Goal: Transaction & Acquisition: Purchase product/service

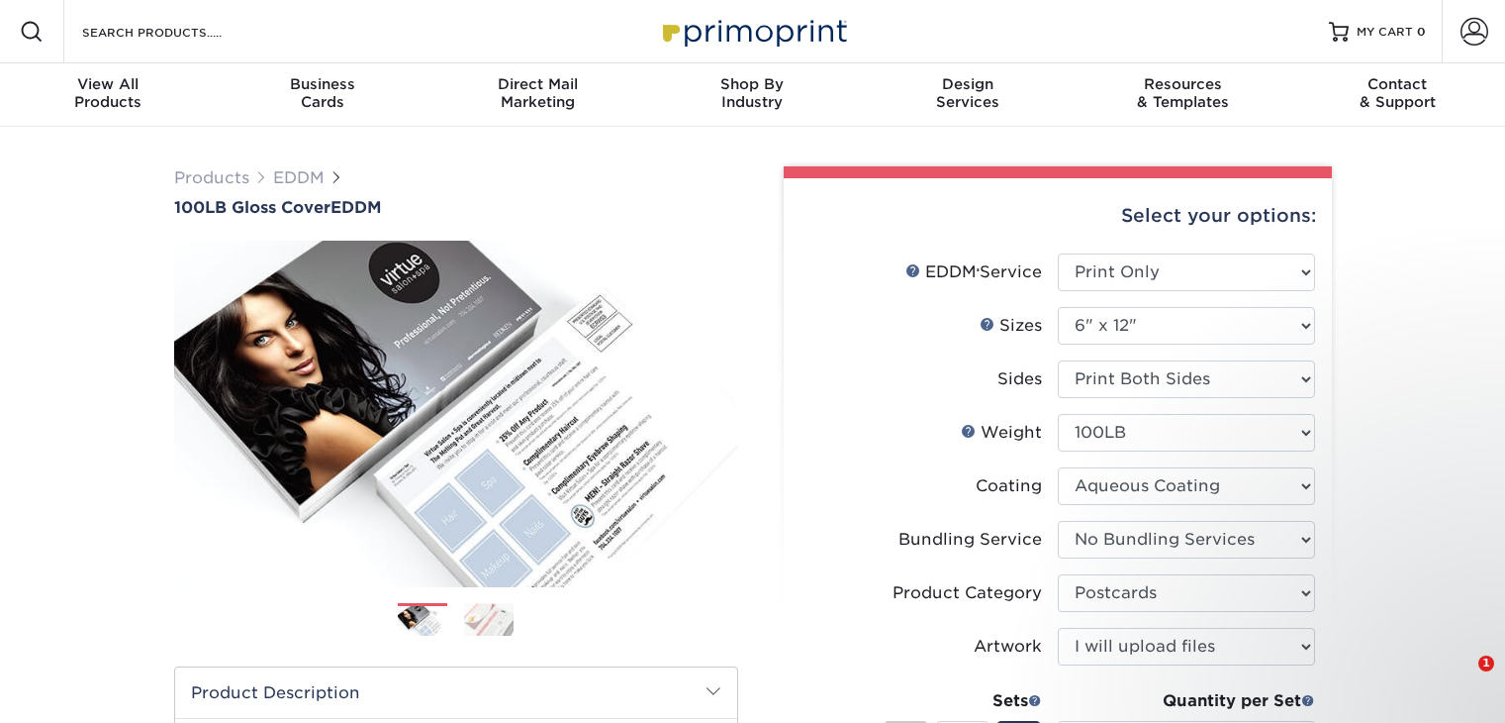
select select "print_only"
select select "6.00x12.00"
select select "9b7272e0-d6c8-4c3c-8e97-d3a1bcdab858"
select select "upload"
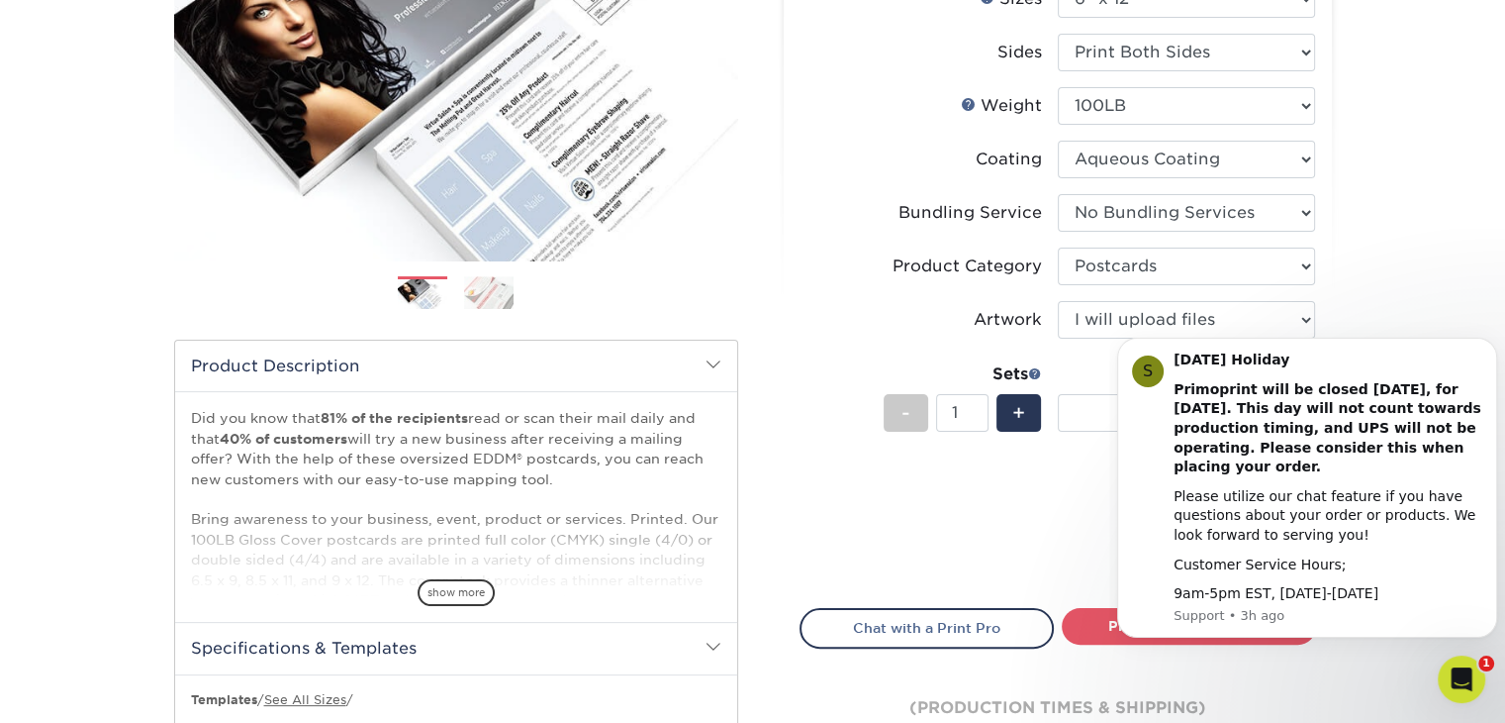
scroll to position [297, 0]
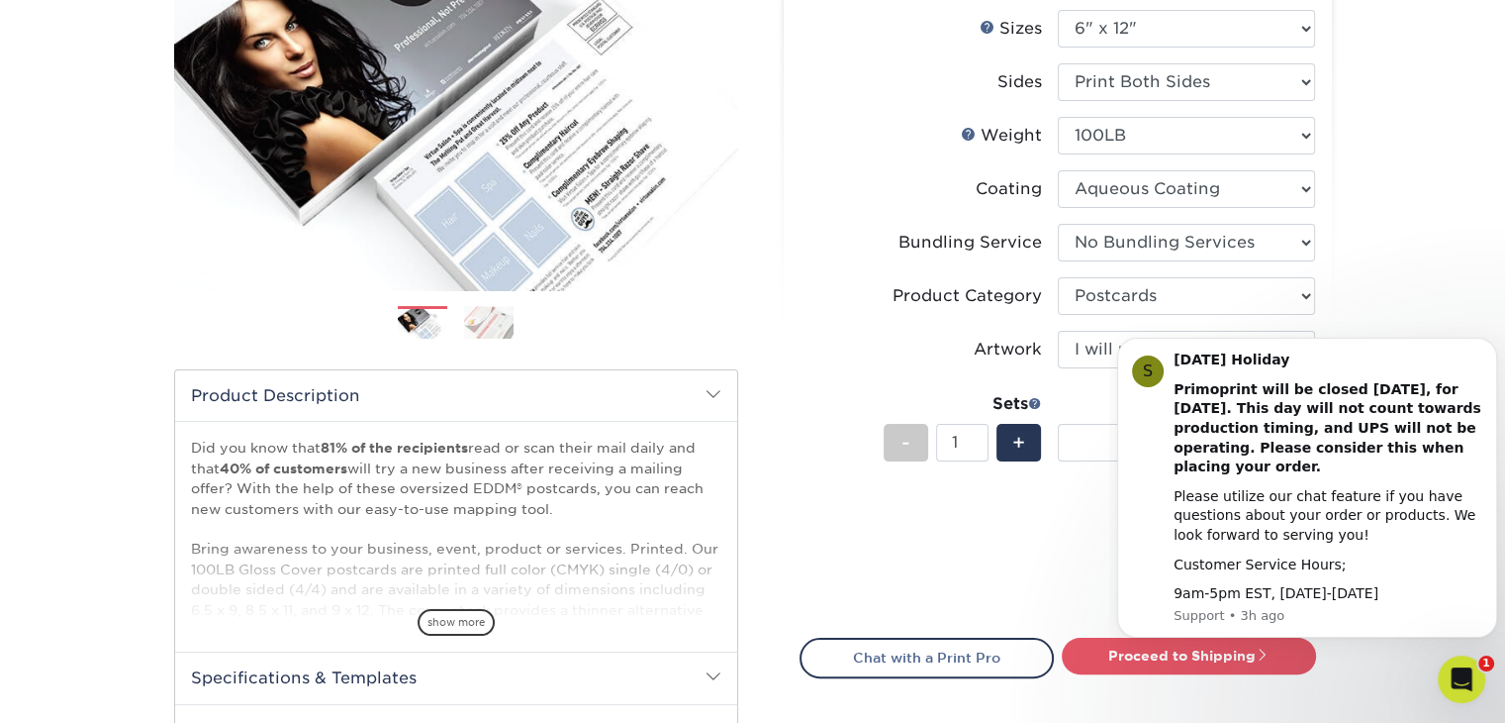
click at [1041, 496] on li "Sets - 1 + Quantity per Set 1000 – $347.00 2500 – $521.00 5000 – $905.00 7500 –…" at bounding box center [1058, 442] width 515 height 116
click at [1043, 603] on form "EDDM Service Help EDDM ® Service Please Select Full Service Print Only < Prev" at bounding box center [1058, 285] width 517 height 658
click at [1487, 342] on icon "Dismiss notification" at bounding box center [1492, 343] width 11 height 11
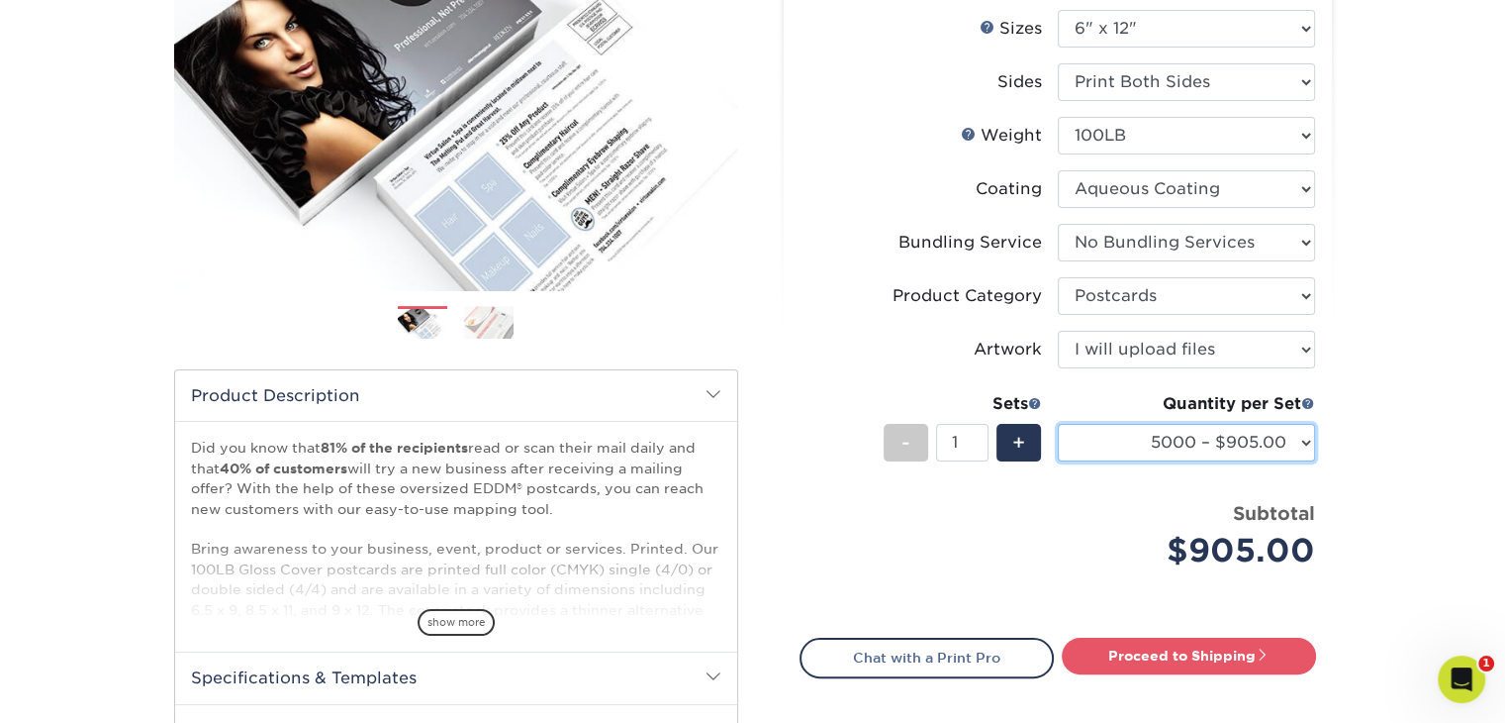
click at [1099, 452] on select "1000 – $347.00 2500 – $521.00 5000 – $905.00 7500 – $1358.00 10000 – $1674.00 1…" at bounding box center [1186, 443] width 257 height 38
select select "2500 – $521.00"
click at [1058, 424] on select "1000 – $347.00 2500 – $521.00 5000 – $905.00 7500 – $1358.00 10000 – $1674.00 1…" at bounding box center [1186, 443] width 257 height 38
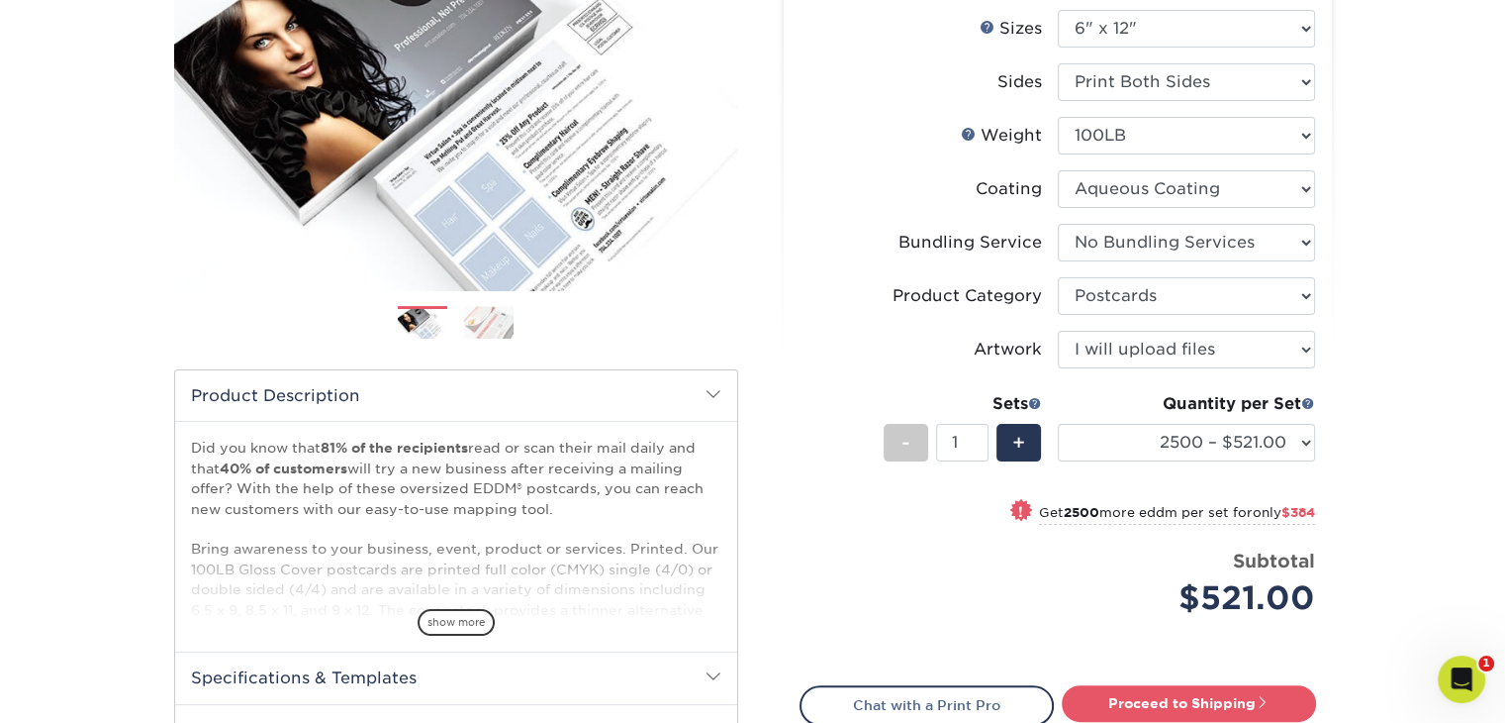
click at [1417, 451] on div "Products EDDM 100LB Gloss Cover EDDM Next" at bounding box center [752, 440] width 1505 height 1221
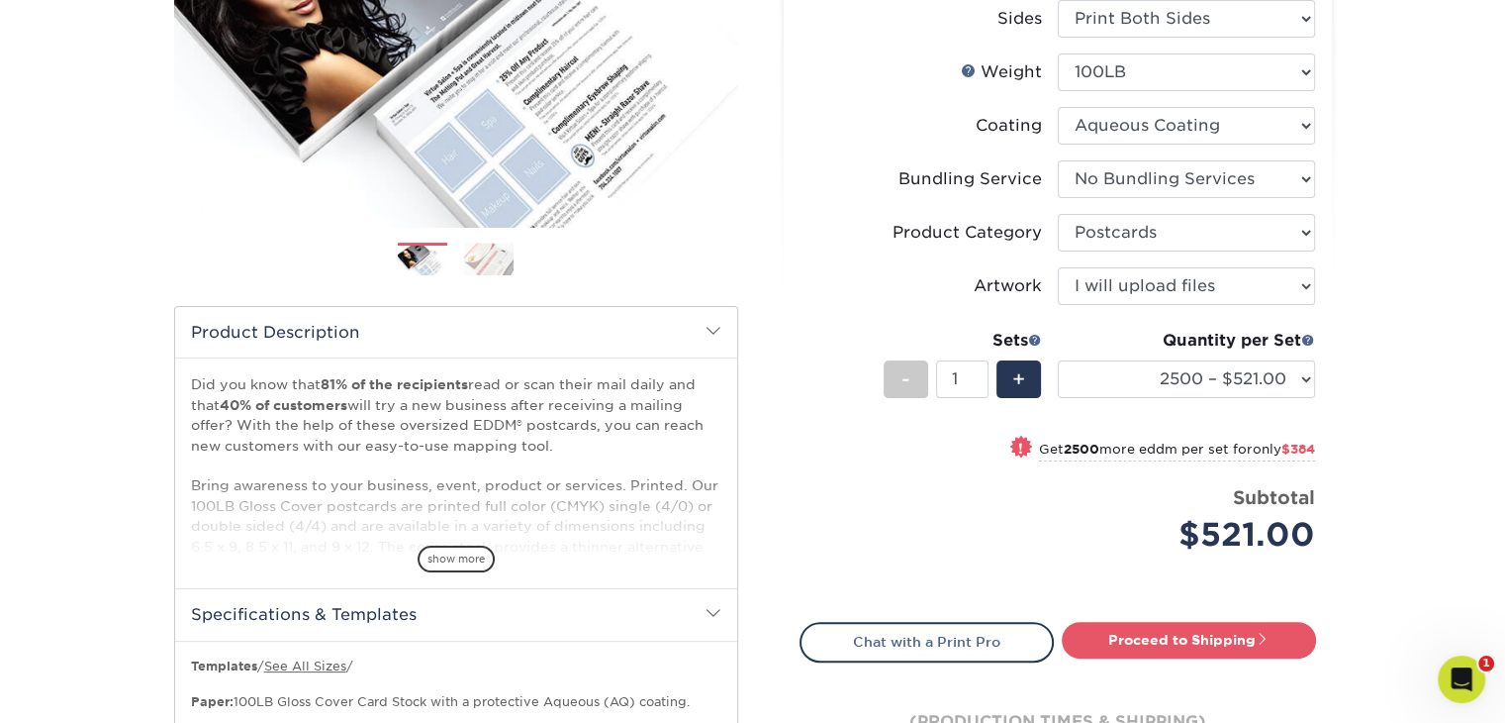
scroll to position [396, 0]
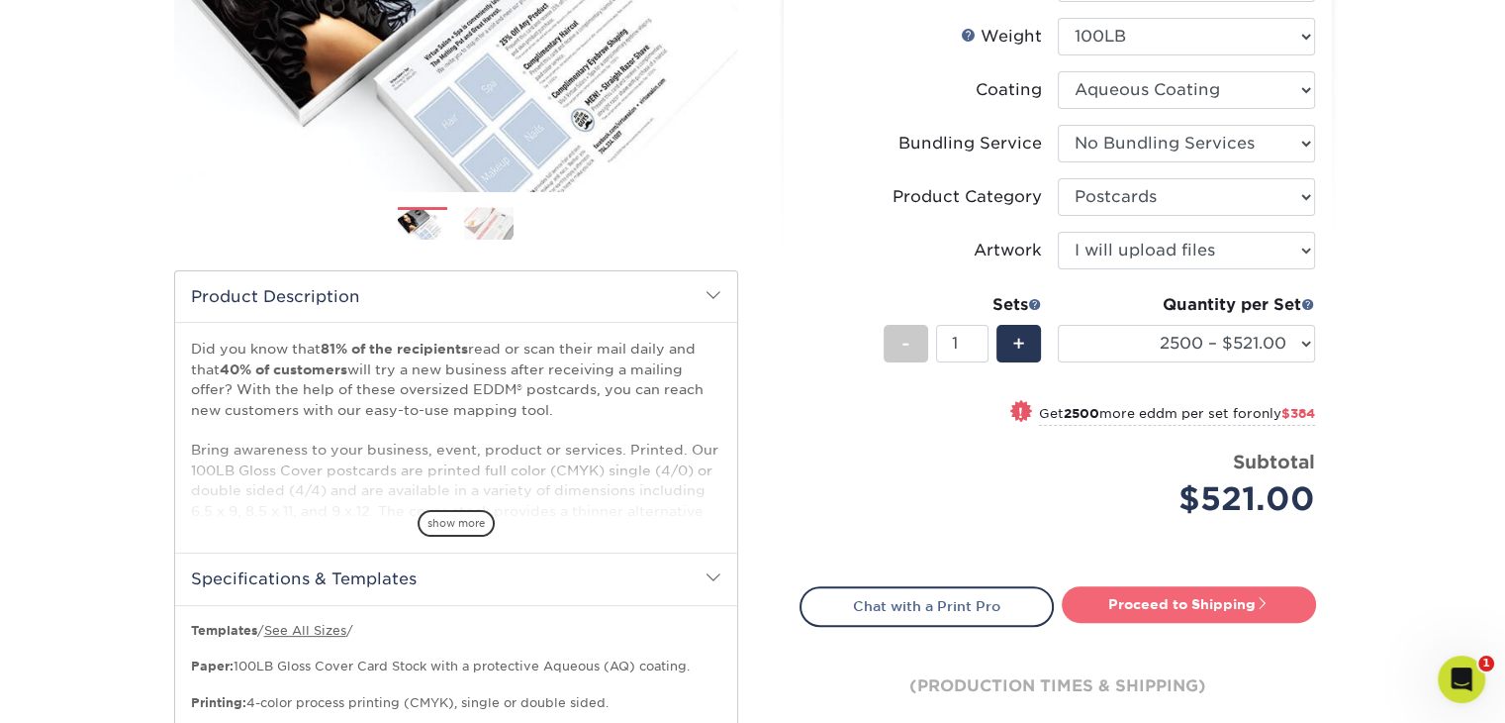
click at [1176, 603] on link "Proceed to Shipping" at bounding box center [1189, 604] width 254 height 36
type input "Set 1"
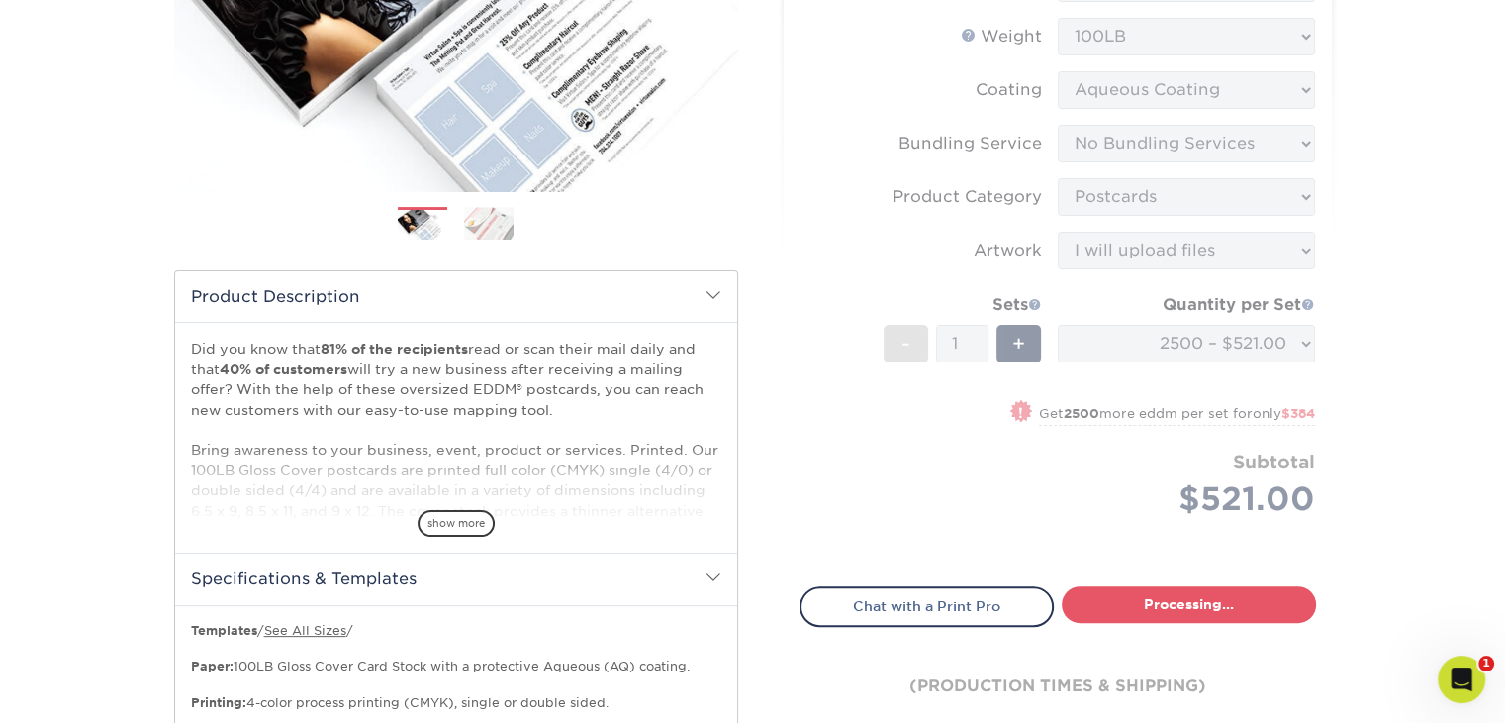
select select "d68056d5-a182-4ac9-bbc7-2616508abe18"
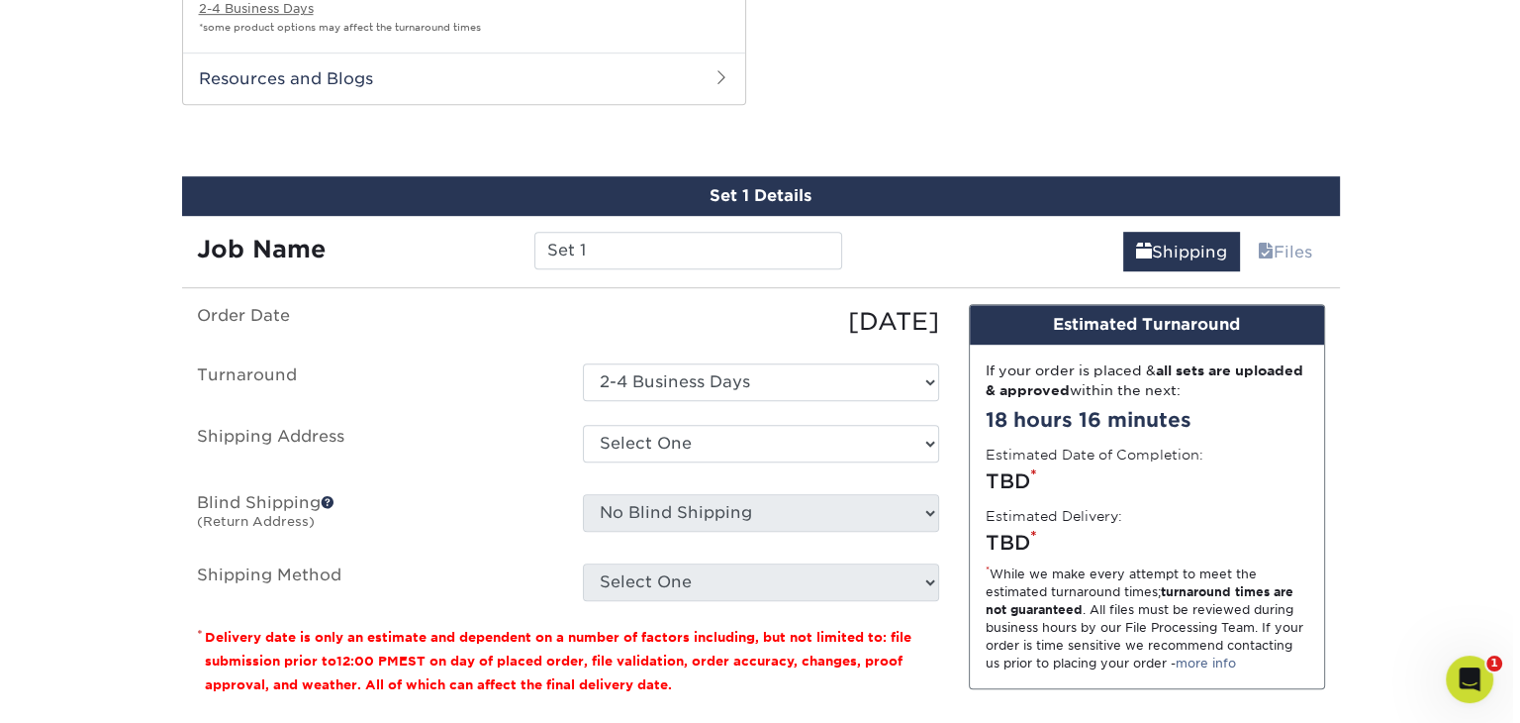
scroll to position [1170, 0]
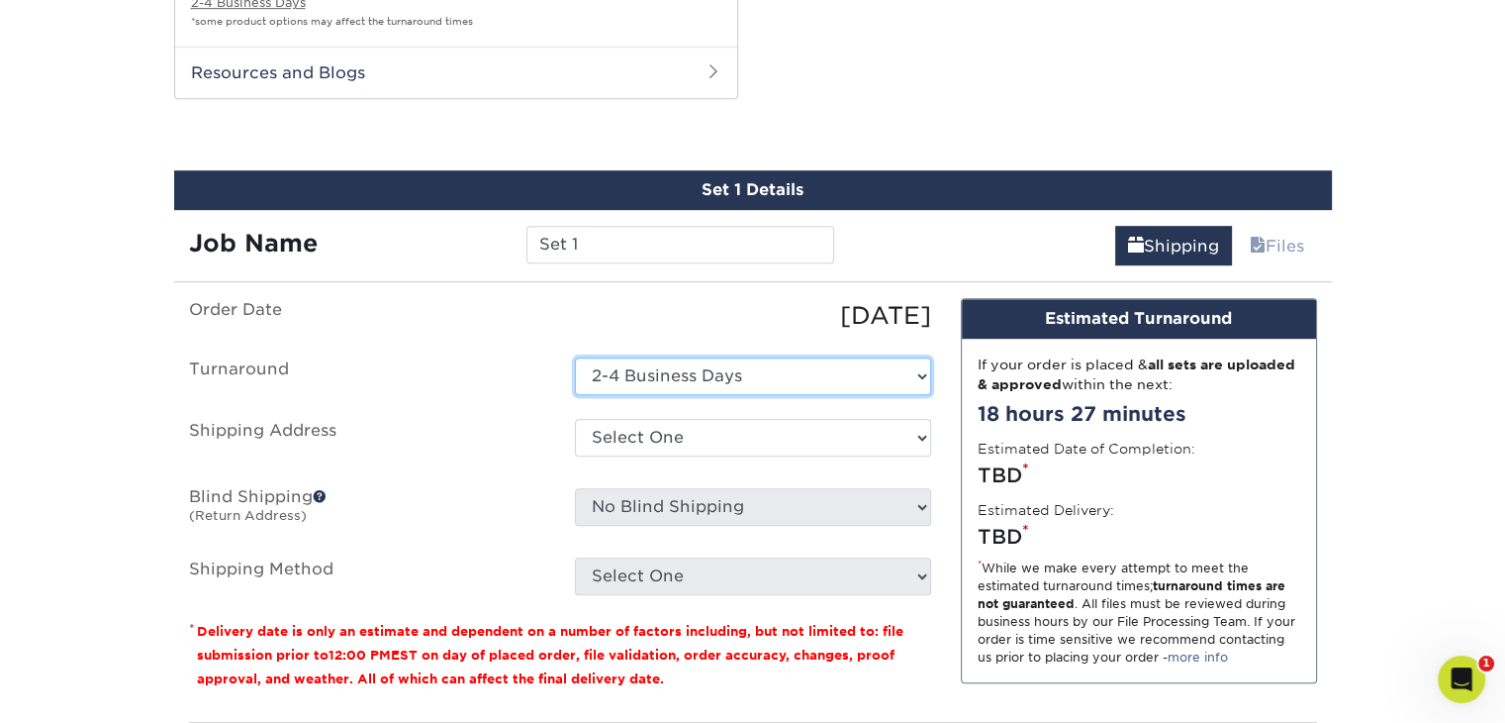
click at [749, 375] on select "Select One 2-4 Business Days" at bounding box center [753, 376] width 356 height 38
click at [575, 357] on select "Select One 2-4 Business Days" at bounding box center [753, 376] width 356 height 38
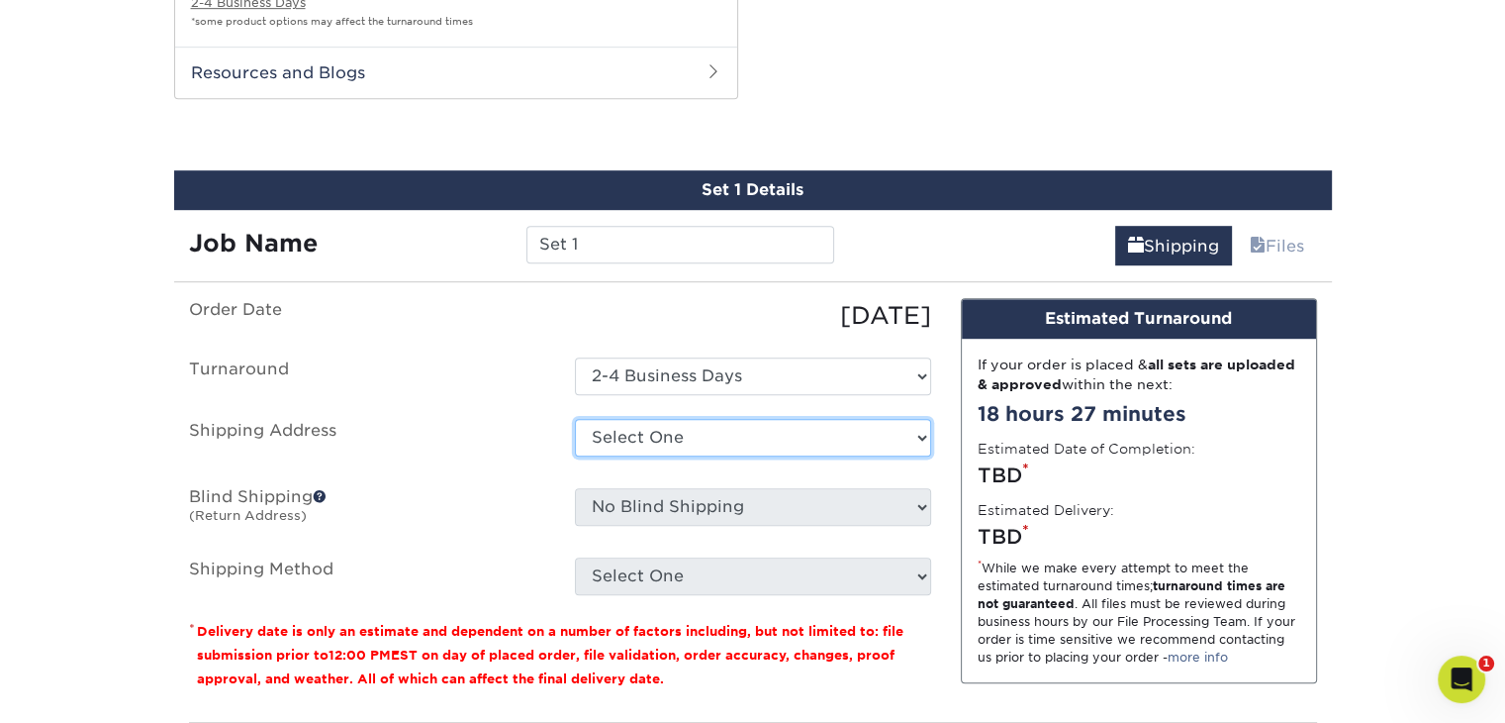
click at [729, 438] on select "Select One + Add New Address - Login" at bounding box center [753, 438] width 356 height 38
select select "newaddress"
click at [575, 419] on select "Select One + Add New Address - Login" at bounding box center [753, 438] width 356 height 38
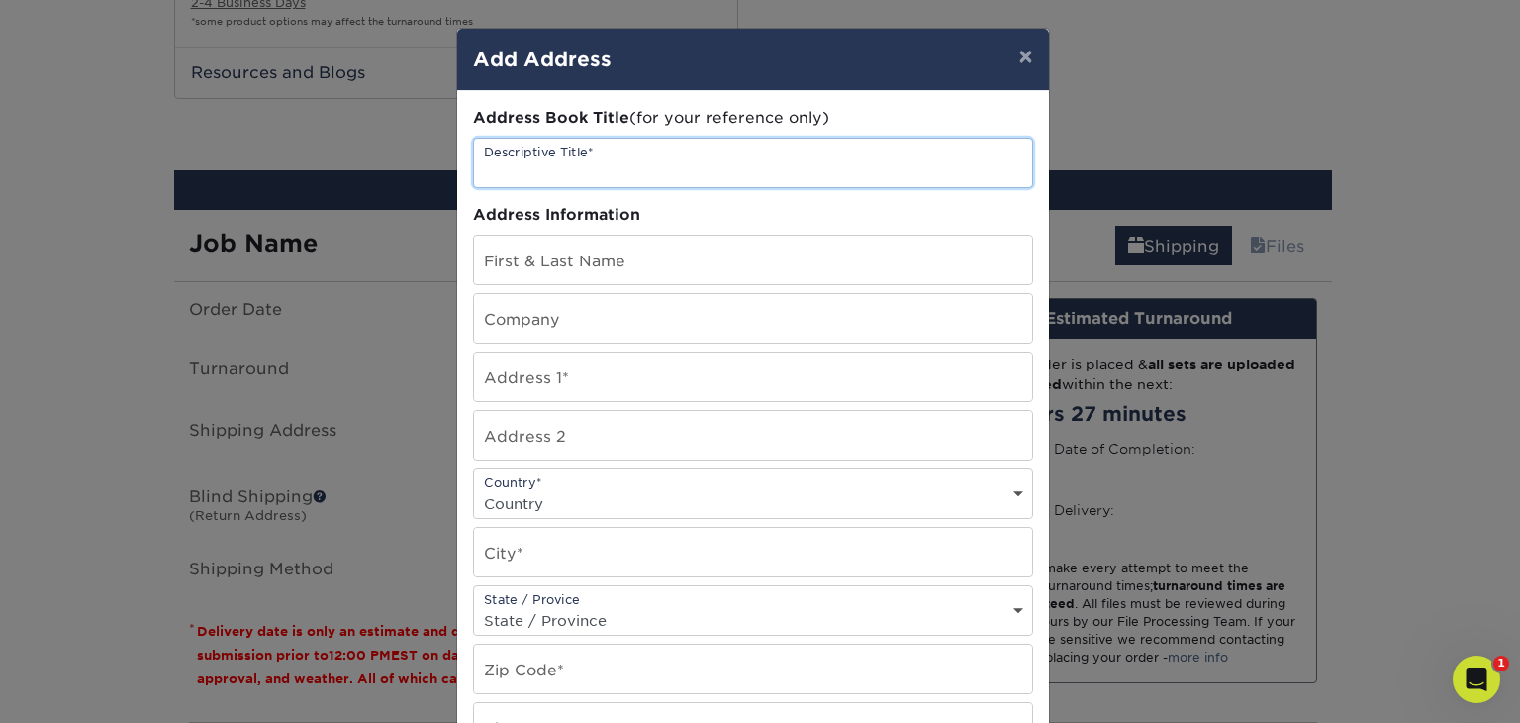
click at [598, 150] on input "text" at bounding box center [753, 163] width 558 height 48
type input "Under Water"
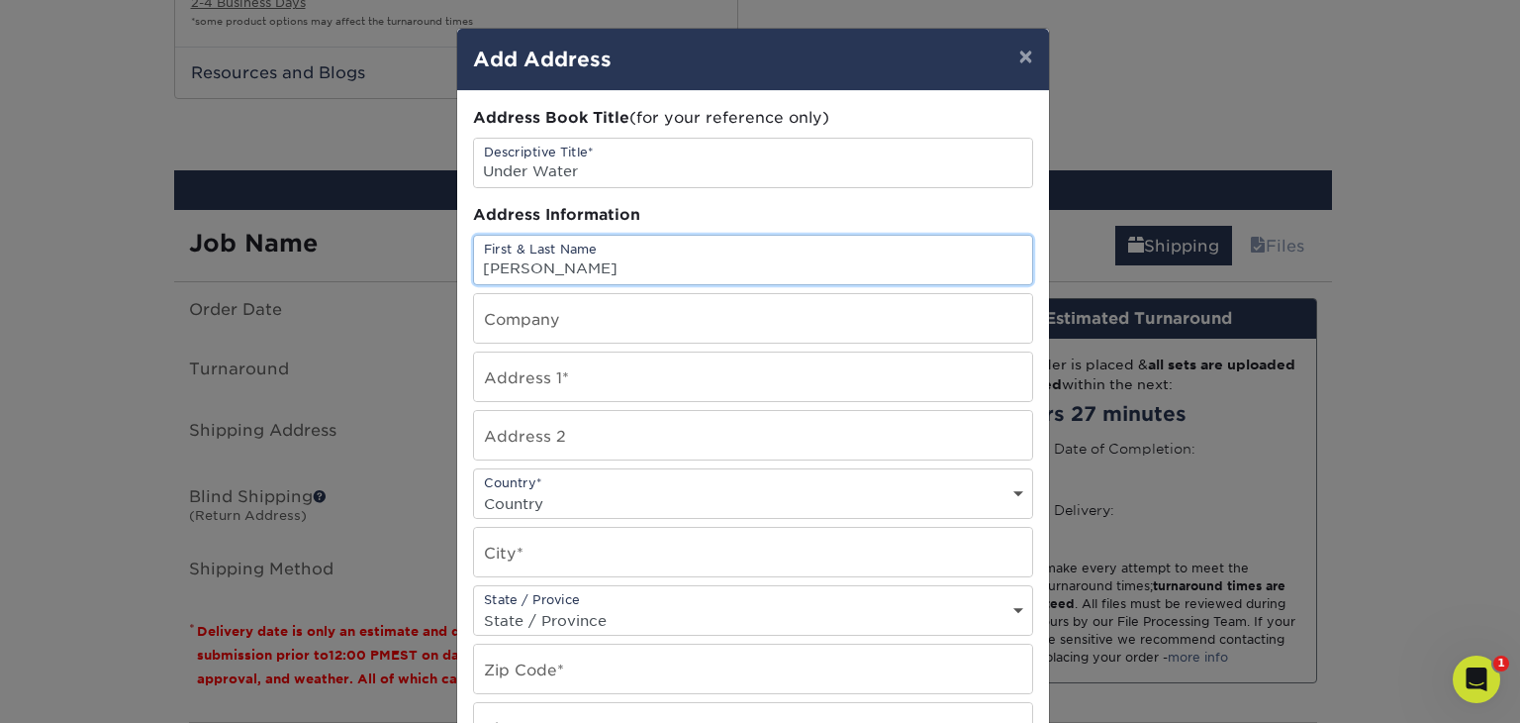
type input "[PERSON_NAME]"
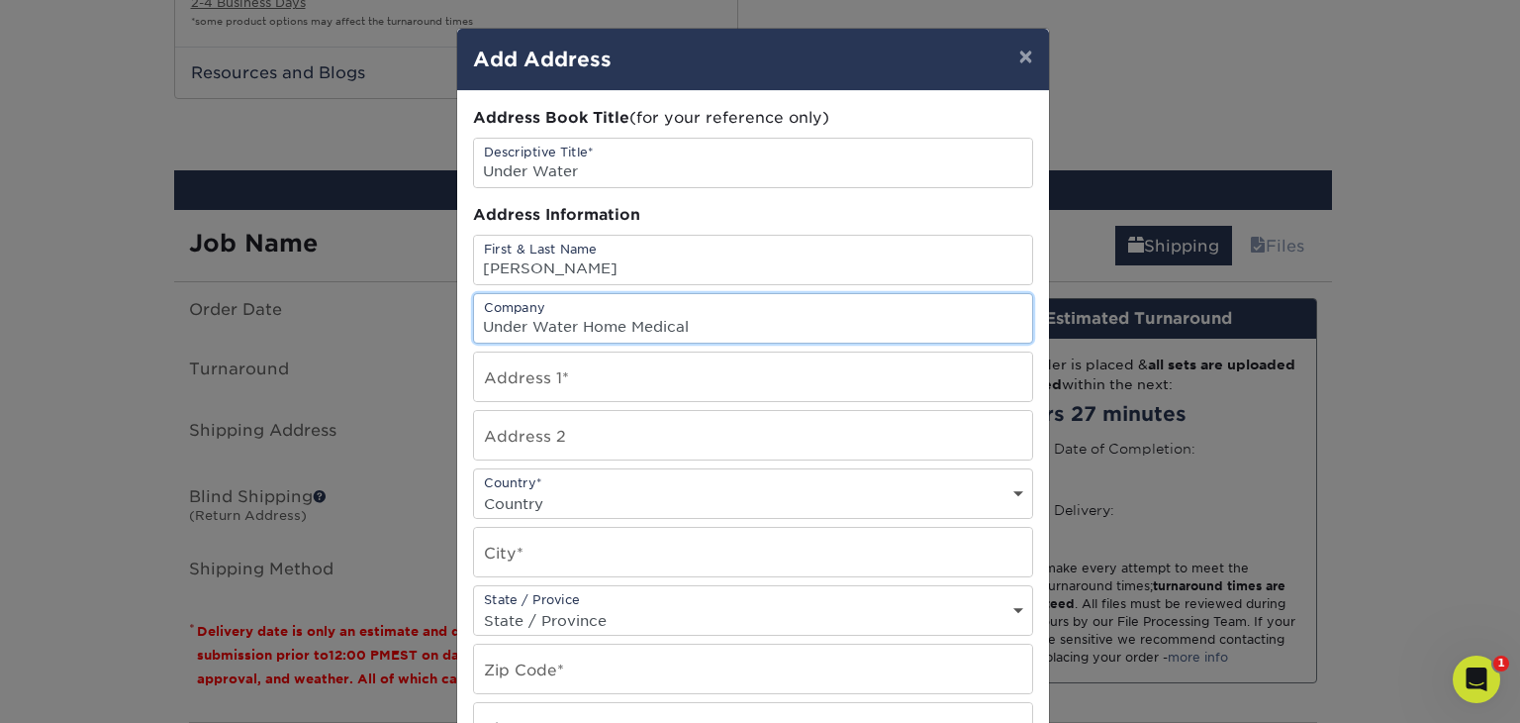
type input "Under Water Home Medical"
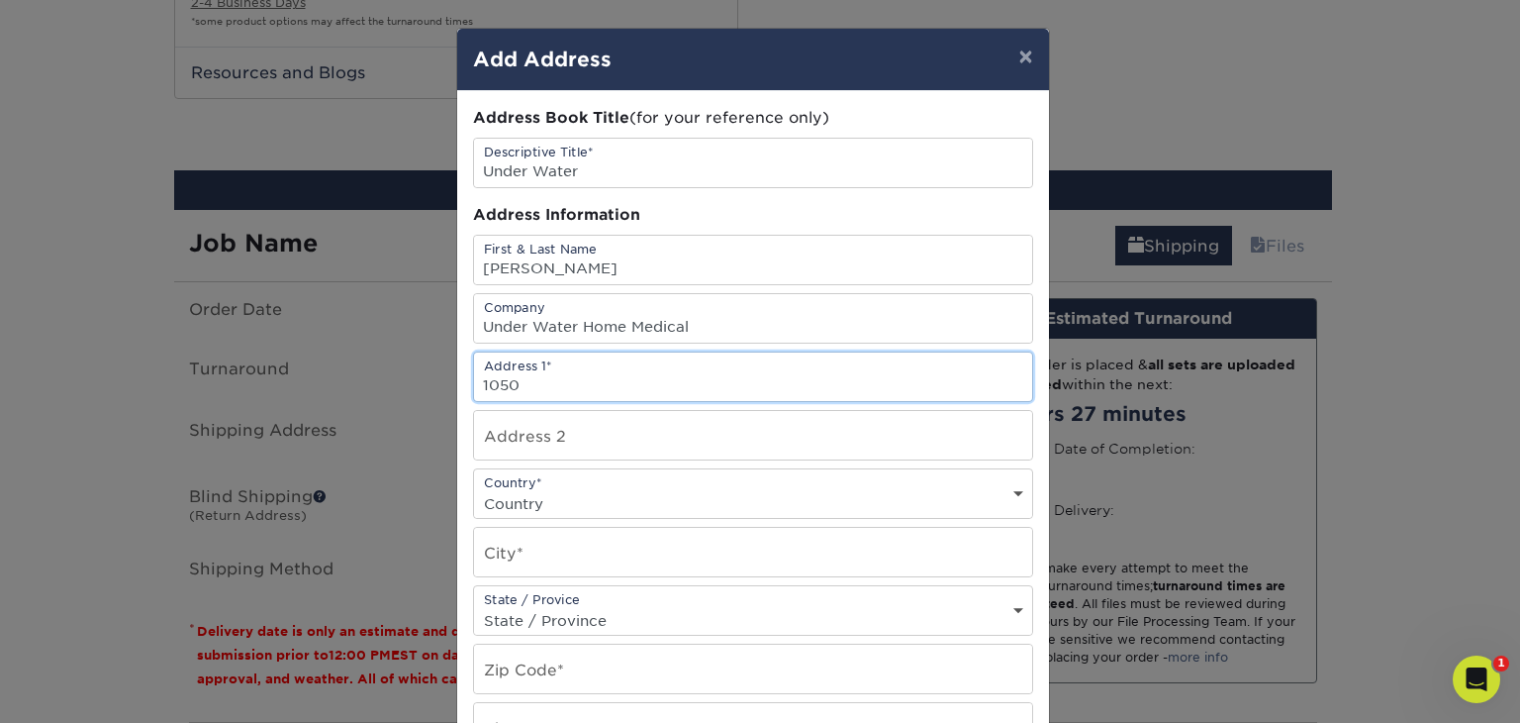
type input "[STREET_ADDRESS]"
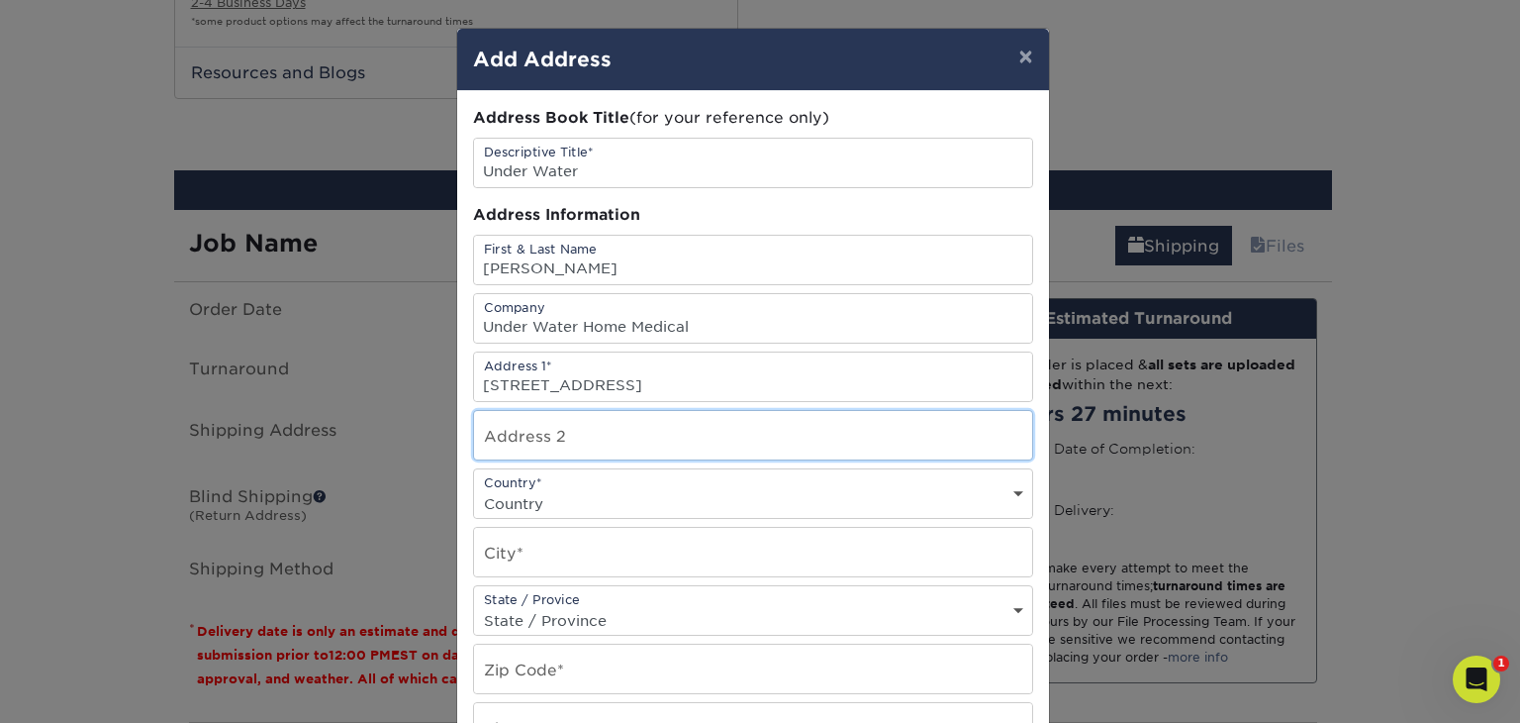
type input "Suite 4"
select select "US"
type input "[PERSON_NAME]"
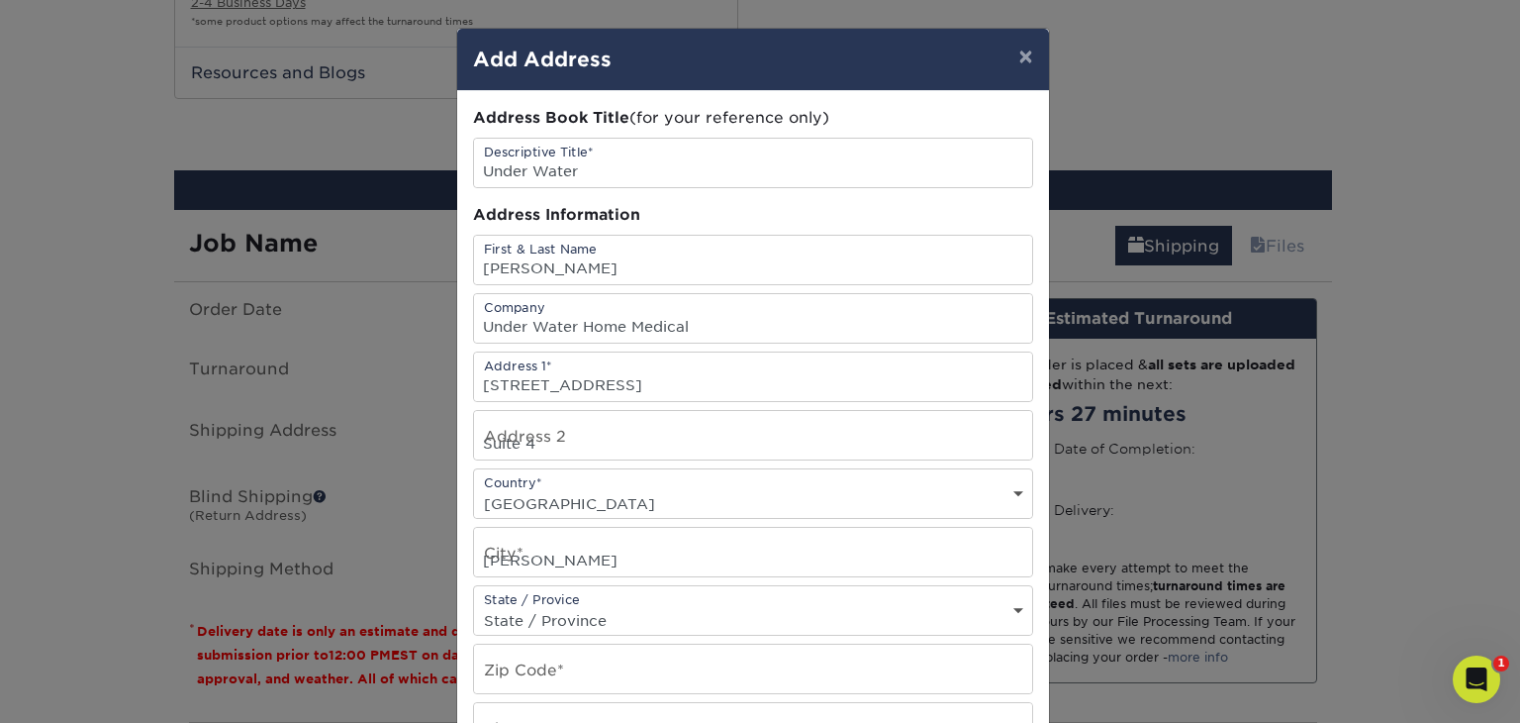
select select "MT"
type input "59601"
type input "9094345413"
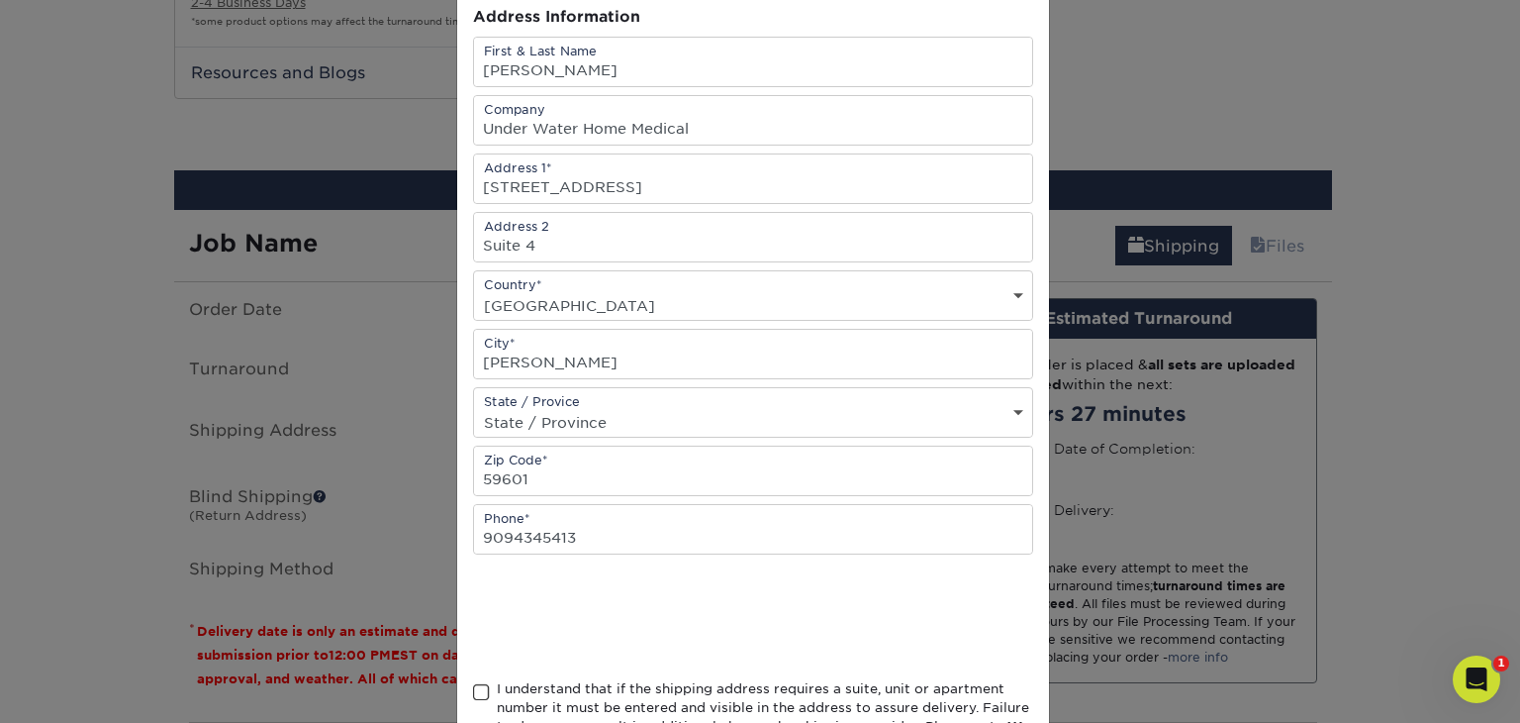
scroll to position [297, 0]
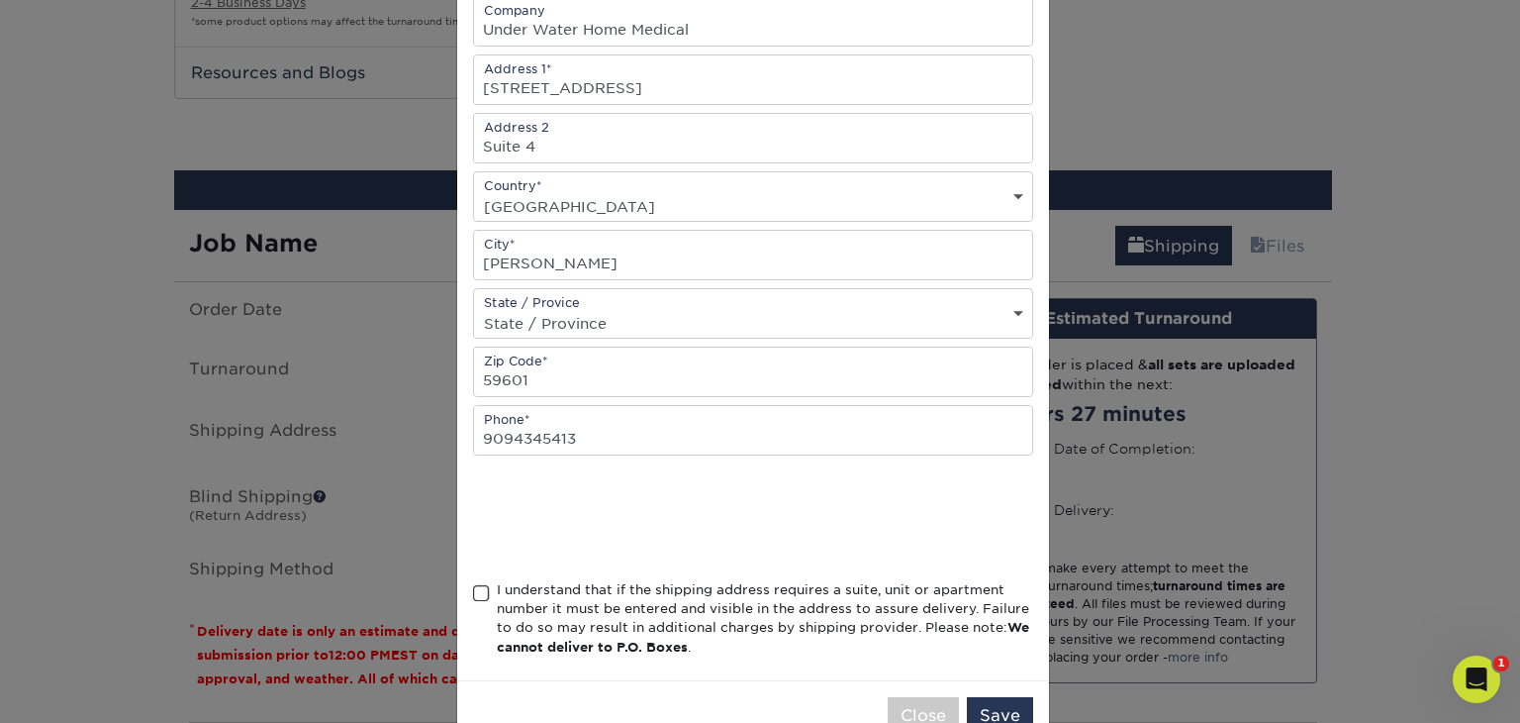
click at [473, 591] on span at bounding box center [481, 593] width 17 height 19
click at [0, 0] on input "I understand that if the shipping address requires a suite, unit or apartment n…" at bounding box center [0, 0] width 0 height 0
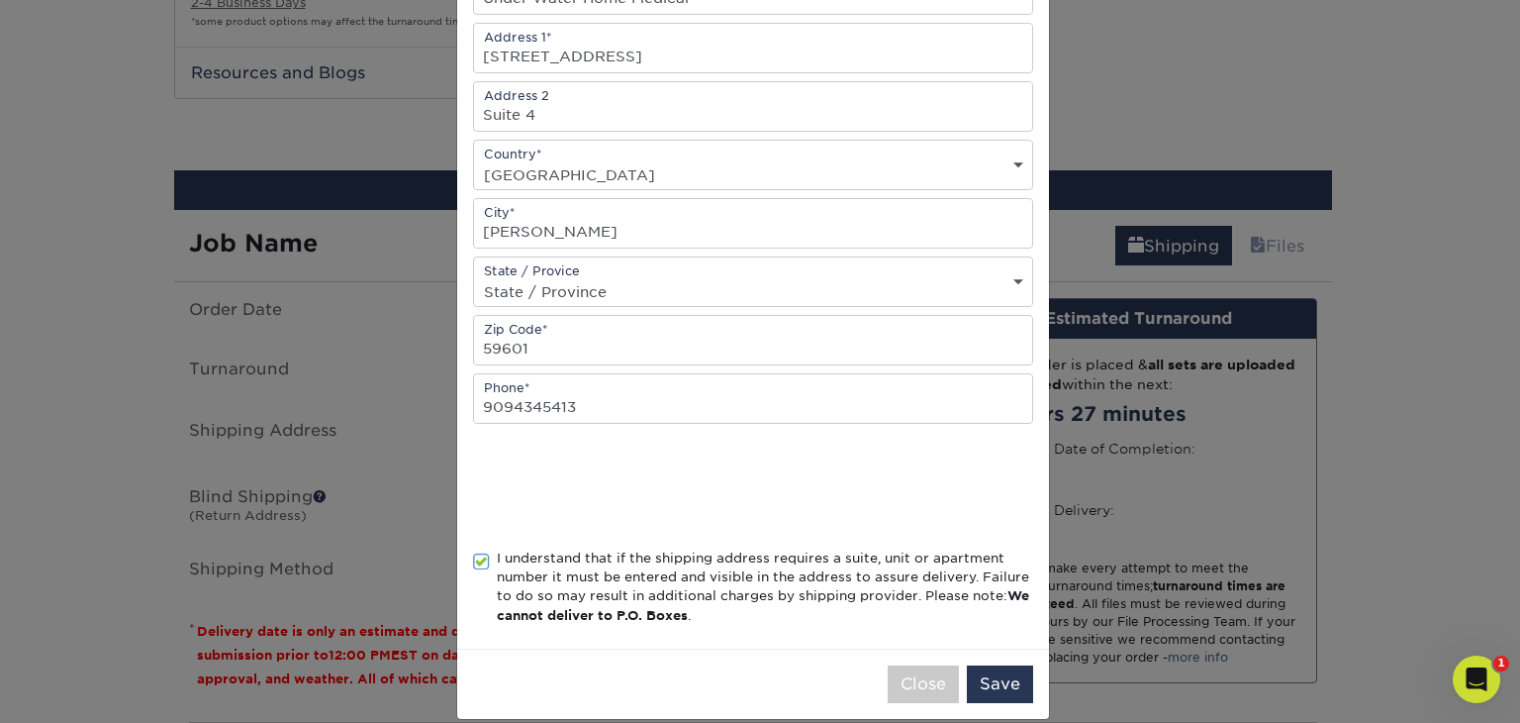
scroll to position [348, 0]
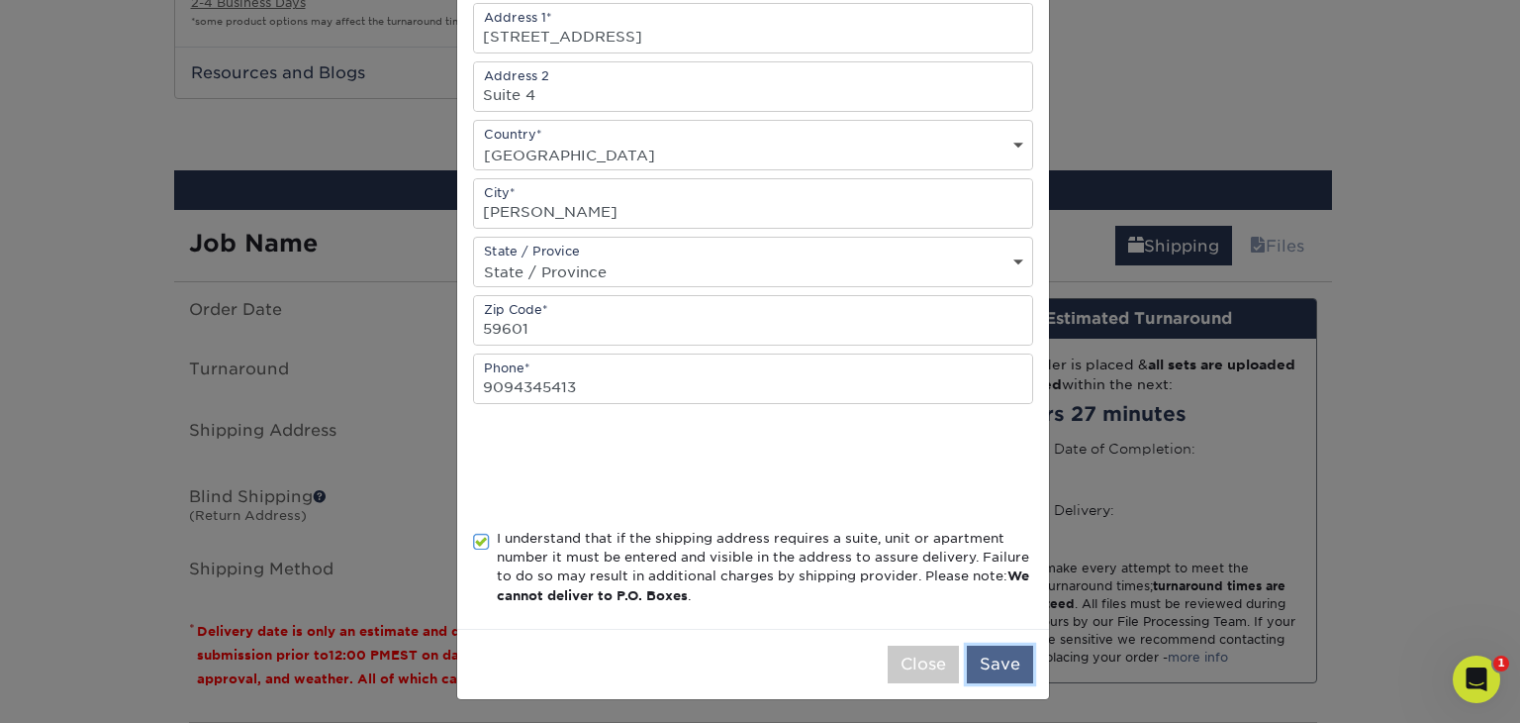
click at [986, 653] on button "Save" at bounding box center [1000, 664] width 66 height 38
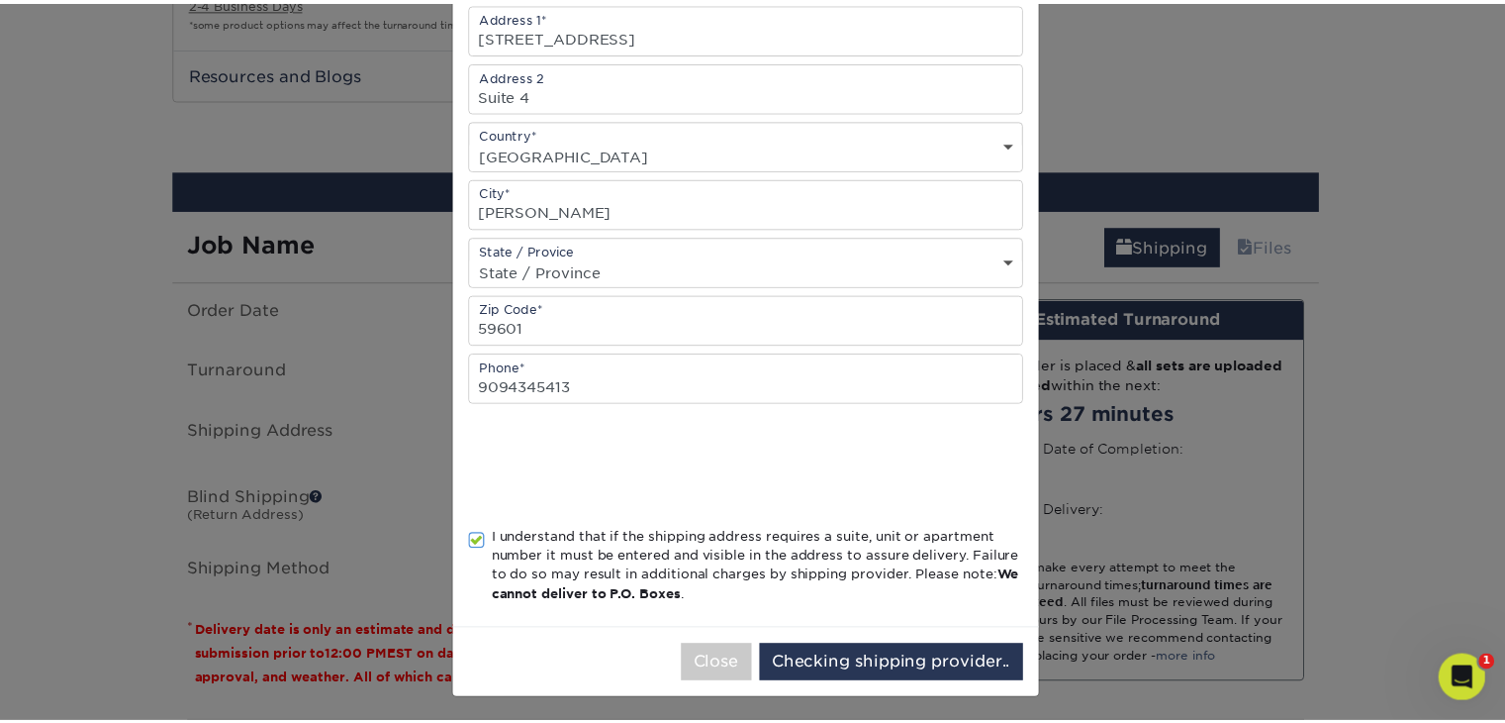
scroll to position [0, 0]
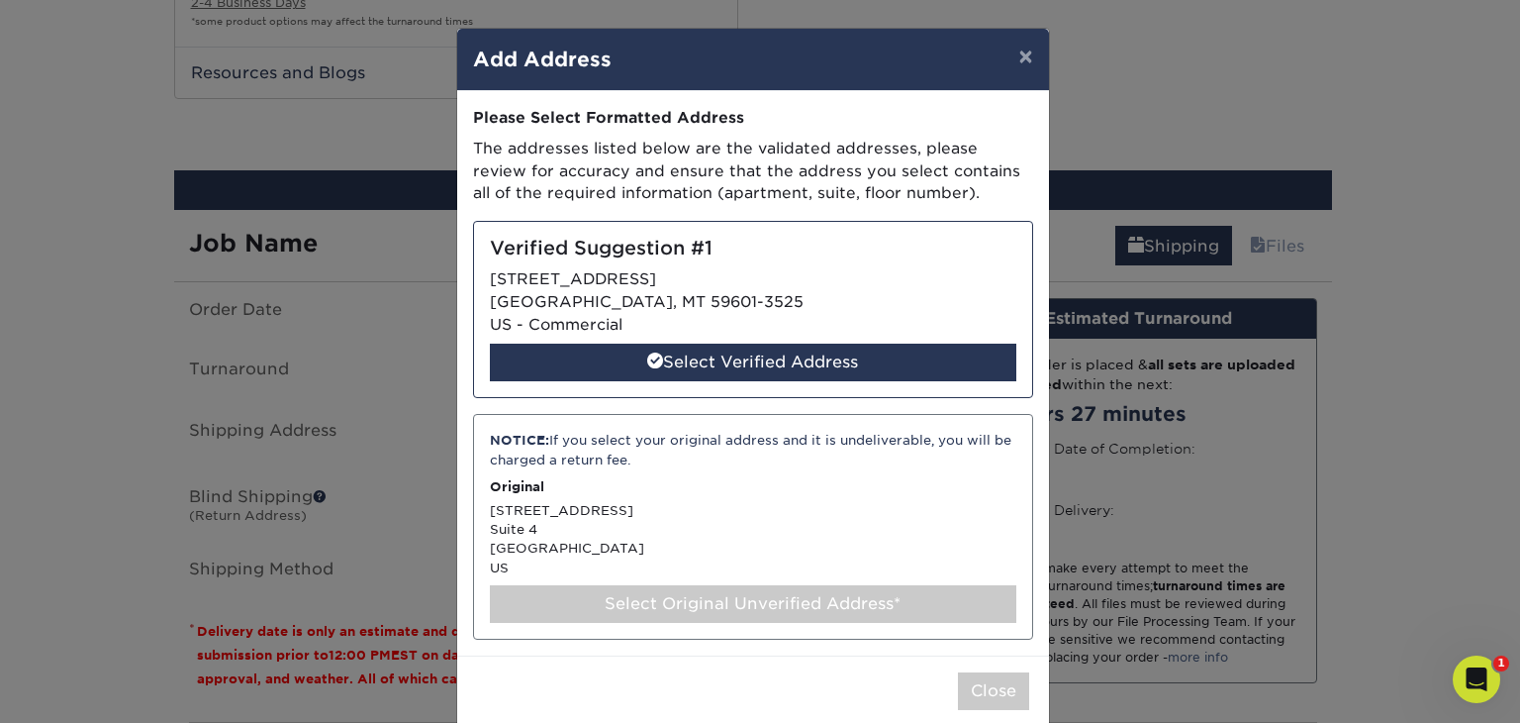
click at [603, 606] on div "Select Original Unverified Address*" at bounding box center [753, 604] width 527 height 38
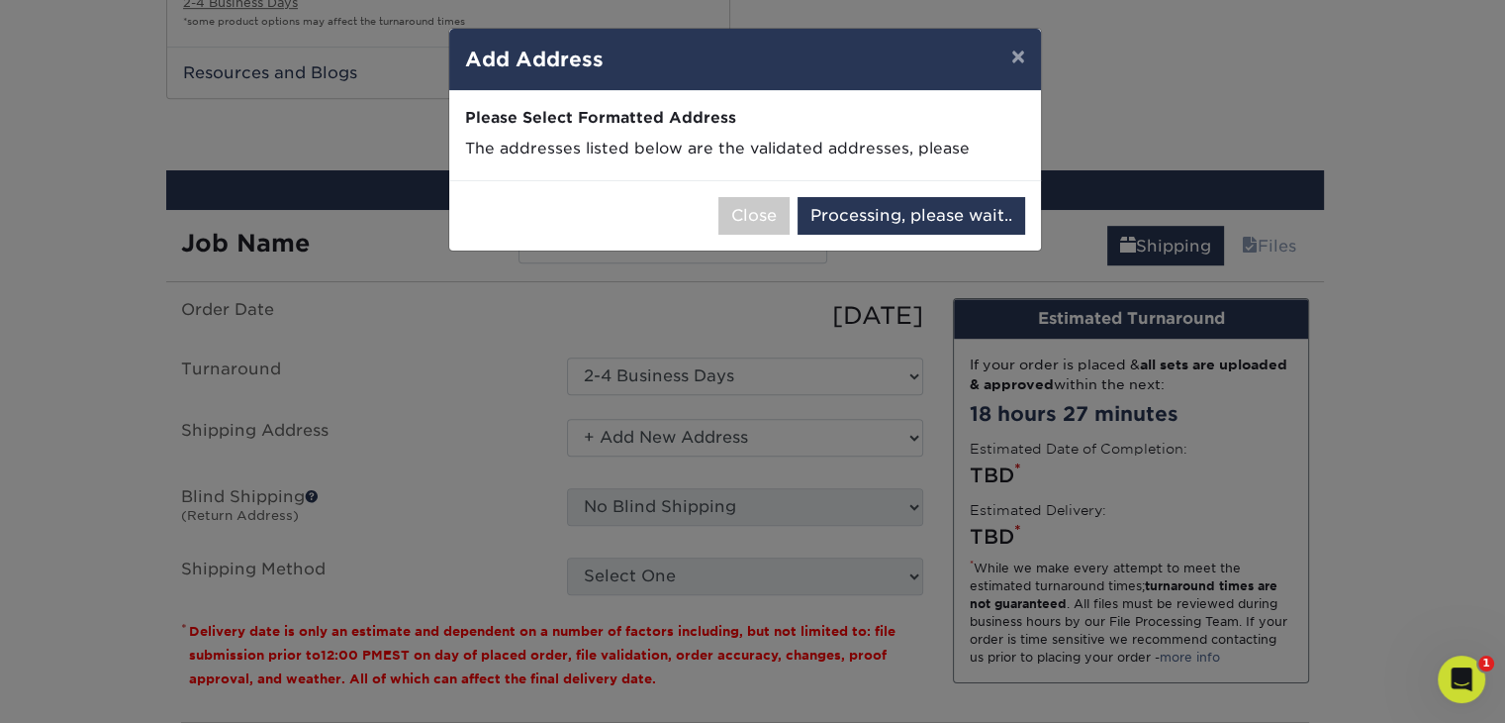
select select "285591"
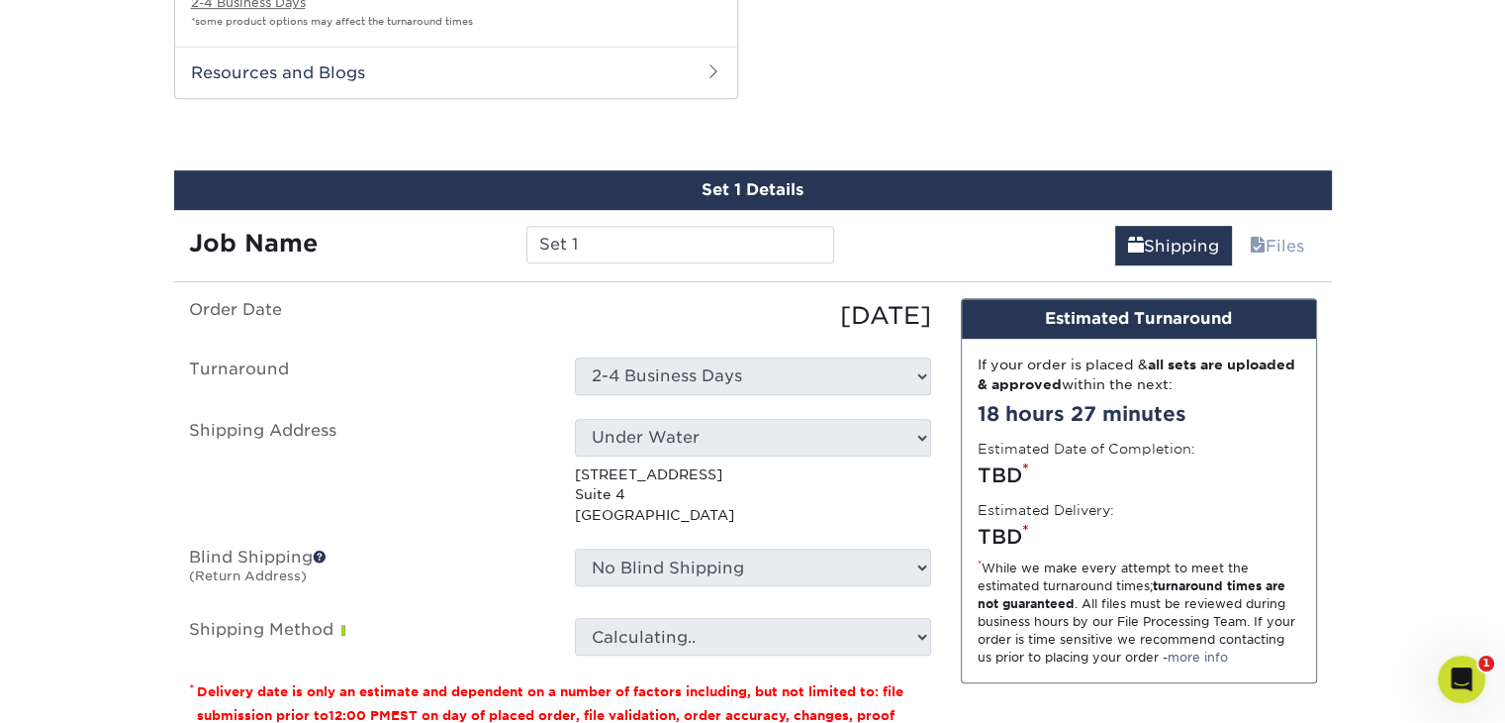
click at [528, 530] on ul "Order Date [DATE] [GEOGRAPHIC_DATA] Select One 2-4 Business Days Shipping Addre…" at bounding box center [560, 476] width 742 height 357
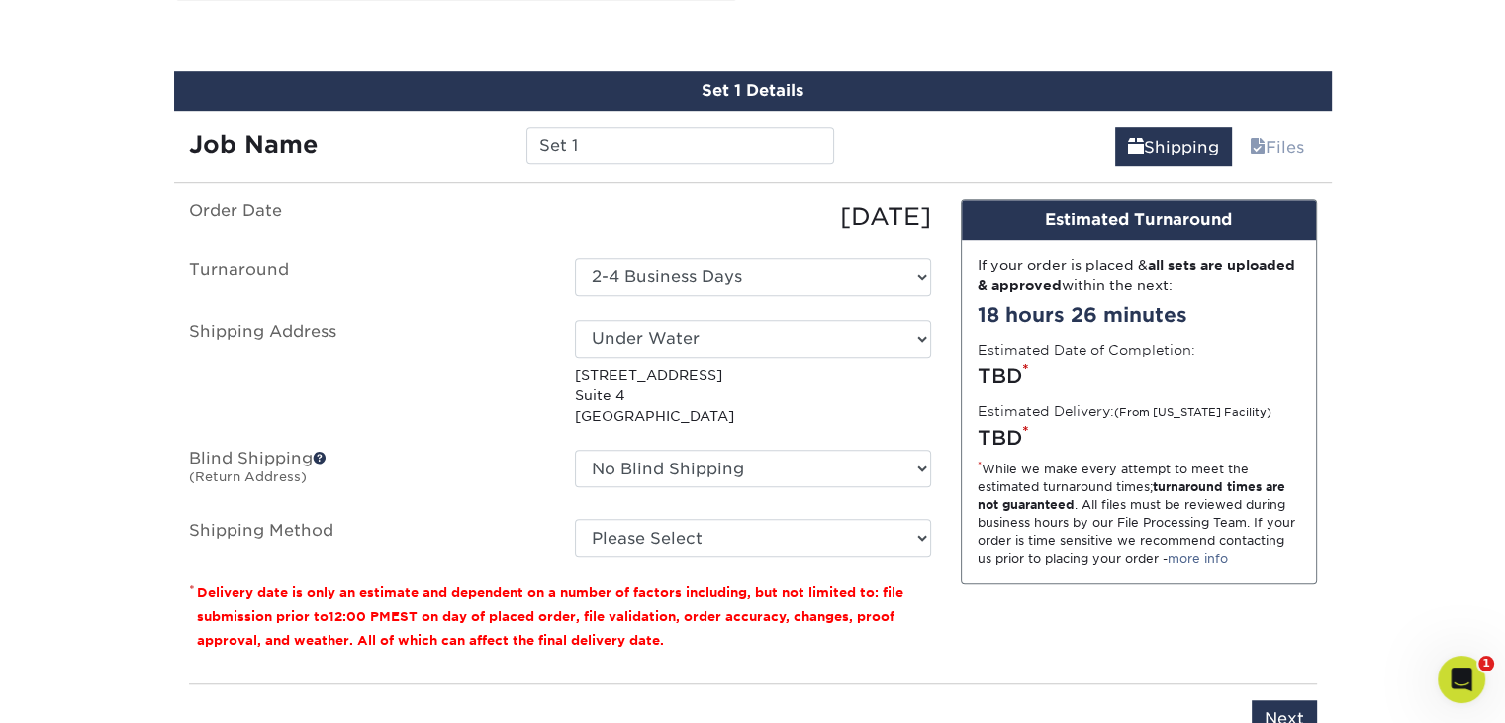
scroll to position [1368, 0]
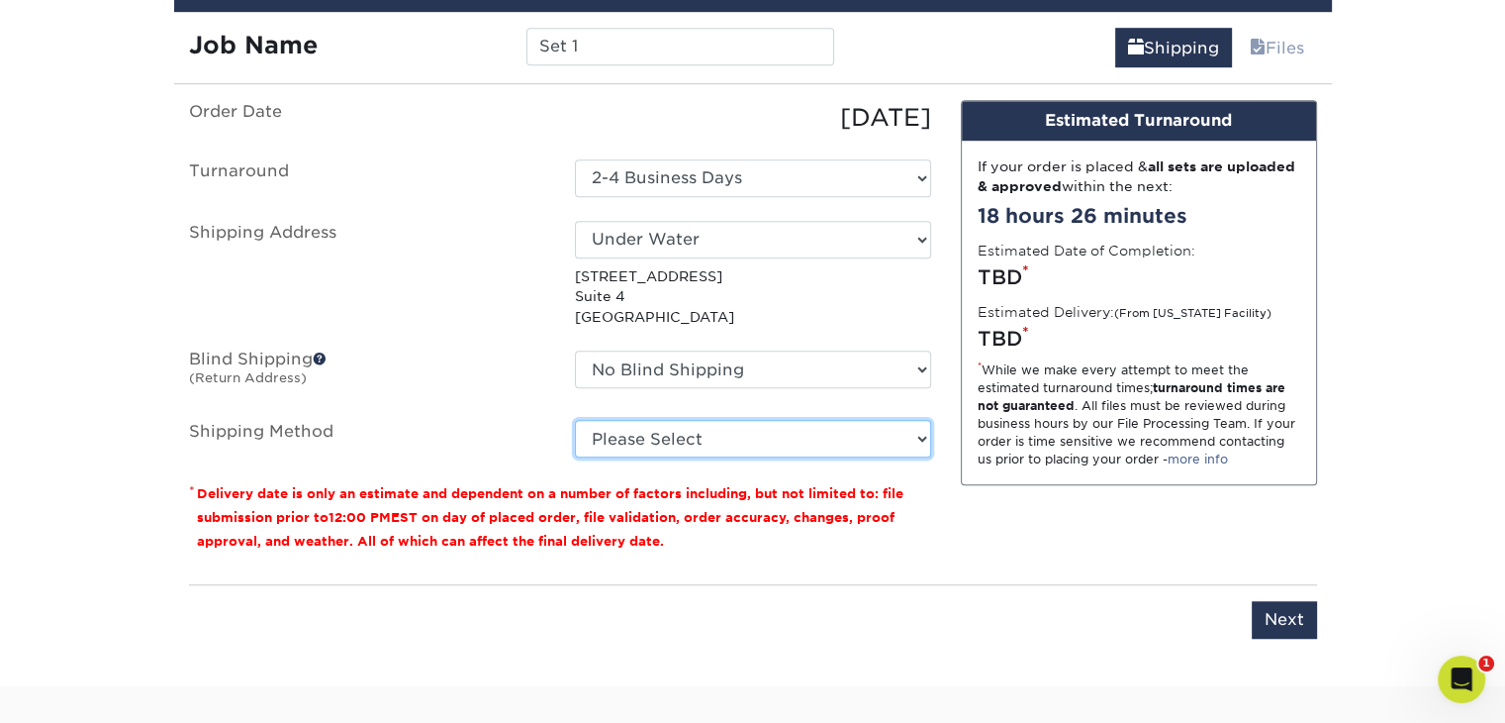
click at [665, 442] on select "Please Select Ground Shipping (+$66.82) 3 Day Shipping Service (+$139.34) 2 Day…" at bounding box center [753, 439] width 356 height 38
select select "03"
click at [575, 420] on select "Please Select Ground Shipping (+$66.82) 3 Day Shipping Service (+$139.34) 2 Day…" at bounding box center [753, 439] width 356 height 38
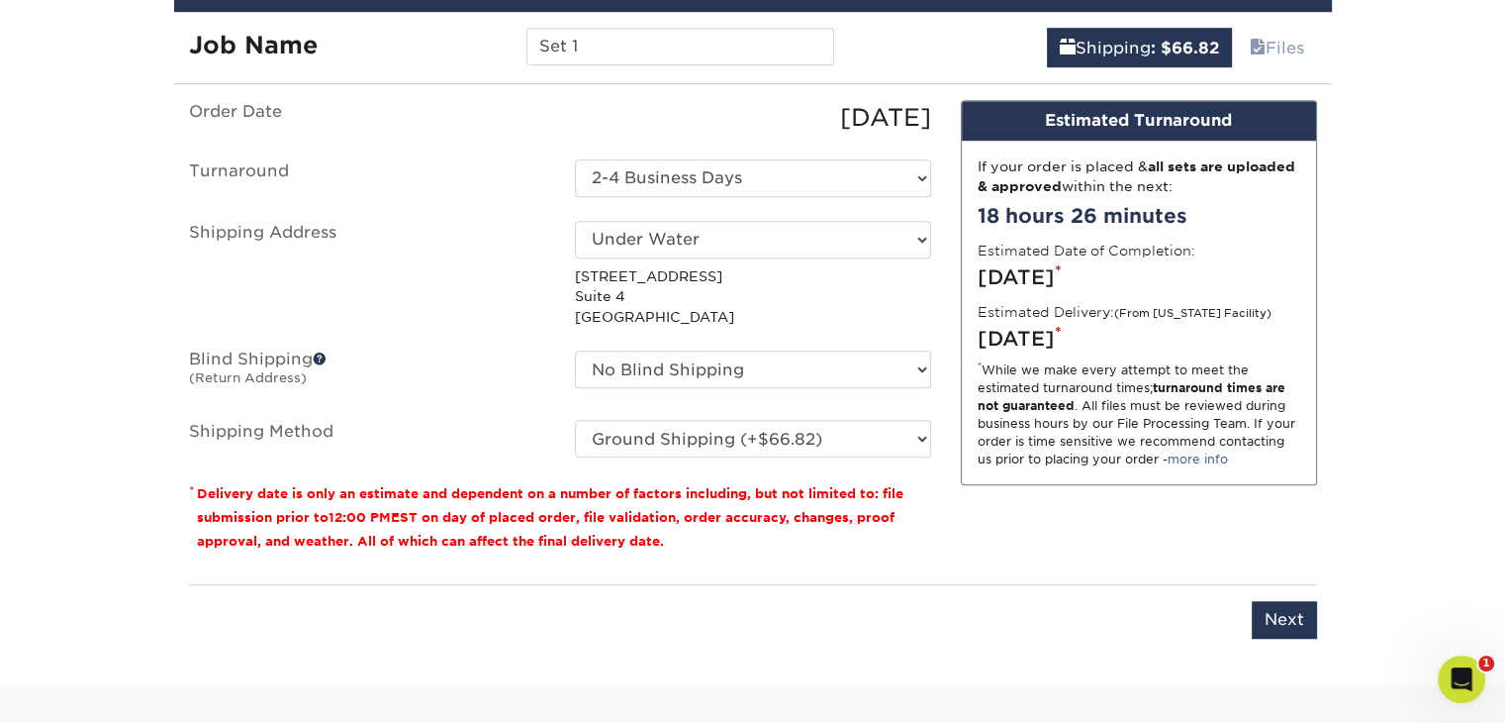
click at [958, 532] on div "Design Estimated Turnaround If your order is placed & all sets are uploaded & a…" at bounding box center [1139, 334] width 386 height 468
click at [1282, 620] on input "Next" at bounding box center [1284, 620] width 65 height 38
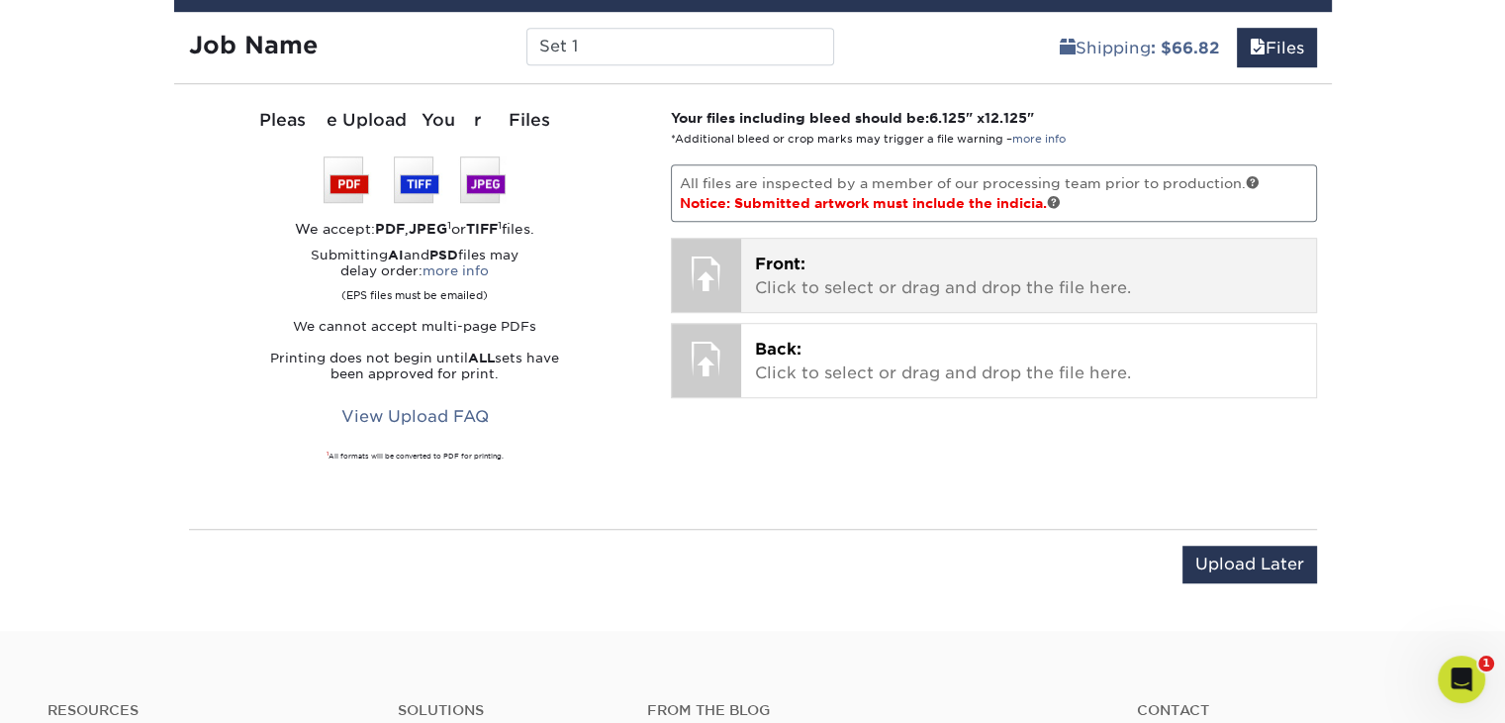
click at [833, 279] on p "Front: Click to select or drag and drop the file here." at bounding box center [1028, 276] width 547 height 48
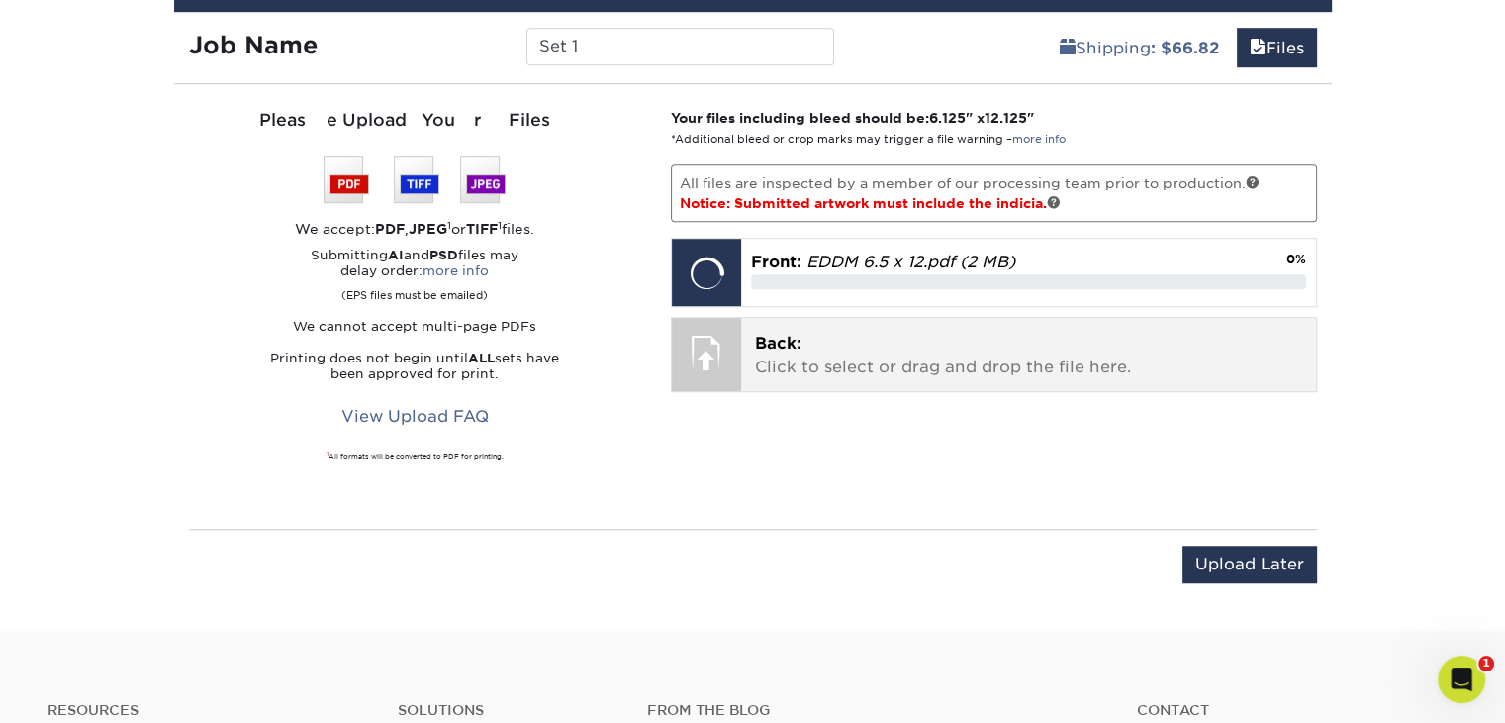
click at [760, 357] on p "Back: Click to select or drag and drop the file here." at bounding box center [1028, 356] width 547 height 48
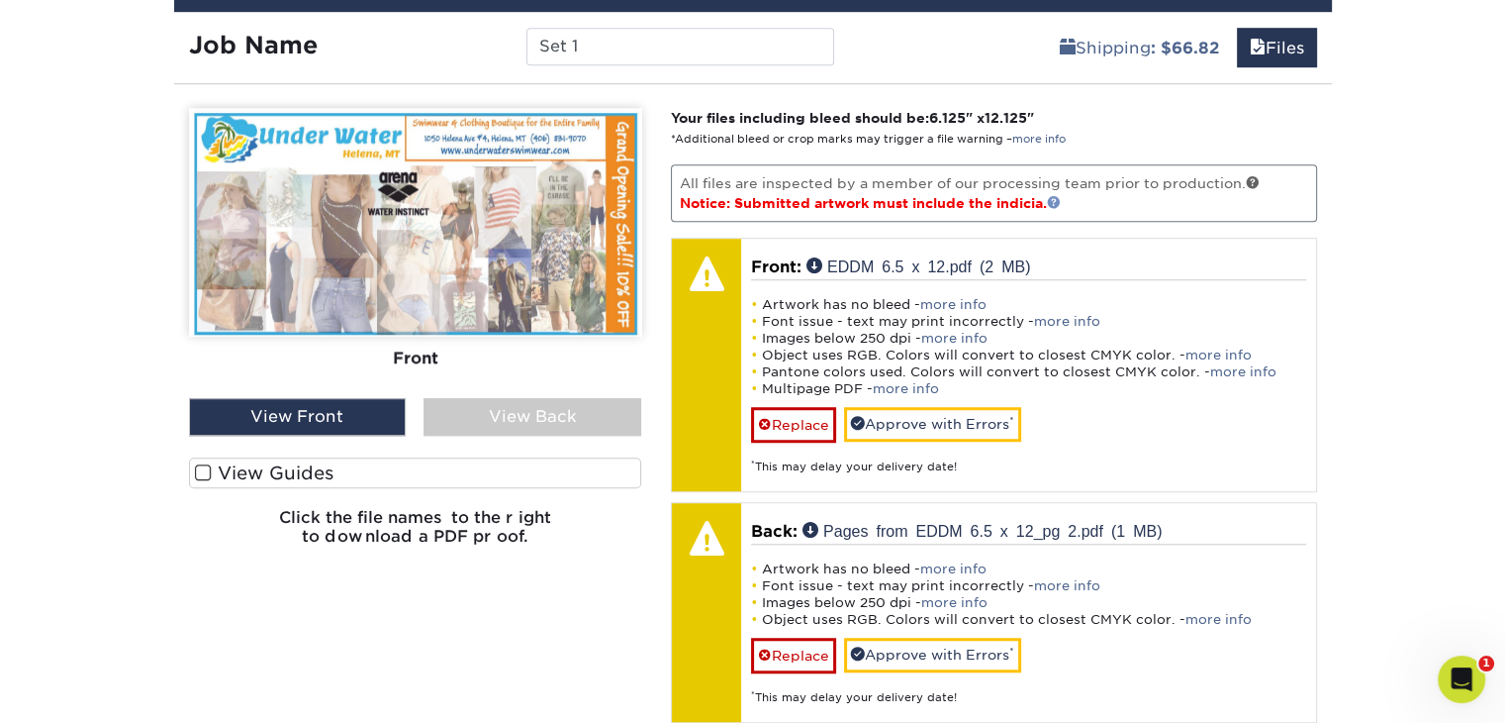
click at [1061, 195] on link at bounding box center [1054, 202] width 14 height 14
